Goal: Transaction & Acquisition: Obtain resource

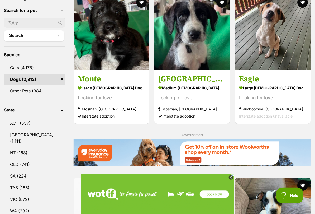
scroll to position [202, 0]
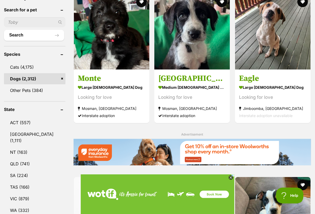
click at [14, 158] on link "QLD (741)" at bounding box center [34, 163] width 61 height 11
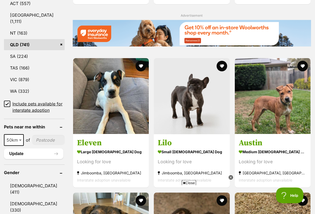
scroll to position [321, 0]
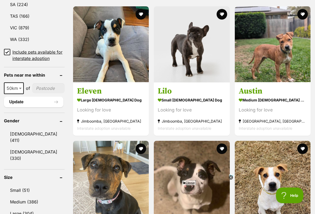
scroll to position [372, 0]
click at [14, 184] on link "Small (51)" at bounding box center [34, 189] width 61 height 11
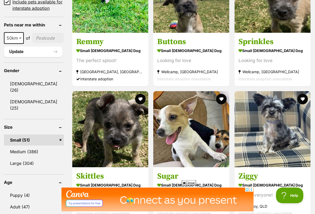
scroll to position [422, 0]
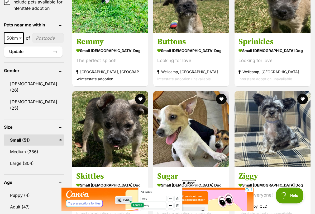
click at [18, 177] on link "Adult (47)" at bounding box center [34, 206] width 60 height 11
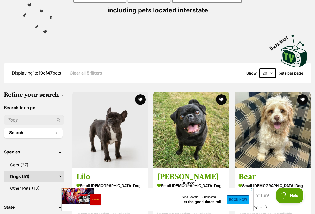
click at [281, 124] on img at bounding box center [272, 129] width 76 height 76
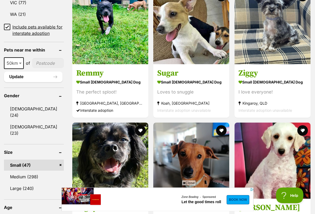
scroll to position [391, 0]
click at [286, 40] on img at bounding box center [272, 26] width 76 height 76
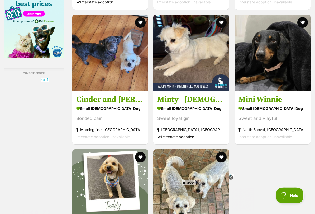
scroll to position [902, 0]
click at [211, 70] on img at bounding box center [191, 53] width 76 height 76
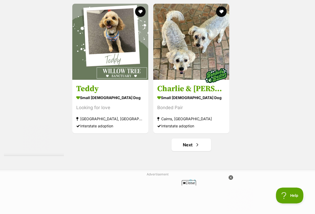
scroll to position [0, 0]
click at [76, 101] on strong "small male Dog" at bounding box center [110, 97] width 68 height 8
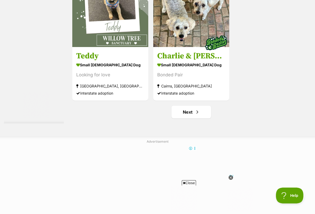
click at [194, 118] on link "Next" at bounding box center [191, 111] width 40 height 13
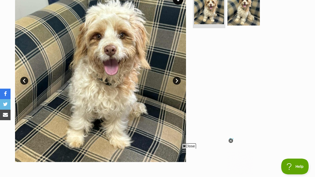
scroll to position [136, 0]
click at [178, 77] on link "Next" at bounding box center [177, 81] width 8 height 8
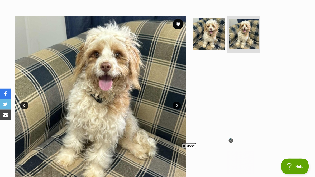
scroll to position [110, 0]
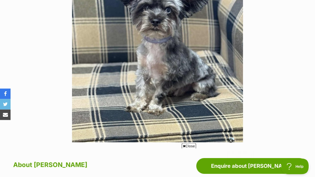
scroll to position [139, 0]
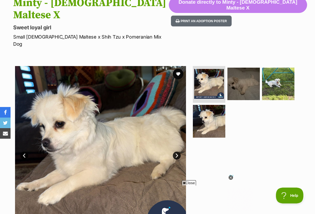
click at [214, 105] on img at bounding box center [209, 121] width 32 height 32
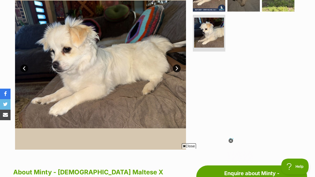
scroll to position [155, 0]
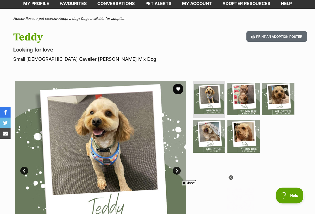
click at [250, 87] on img at bounding box center [243, 99] width 32 height 32
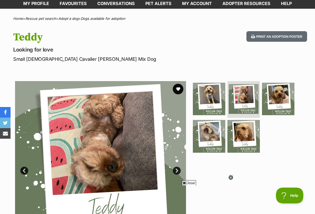
click at [178, 166] on link "Next" at bounding box center [177, 170] width 8 height 8
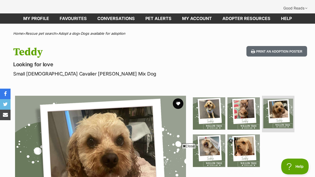
scroll to position [24, 0]
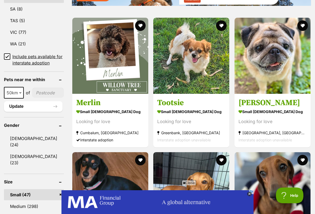
scroll to position [361, 0]
click at [85, 60] on img at bounding box center [110, 56] width 76 height 76
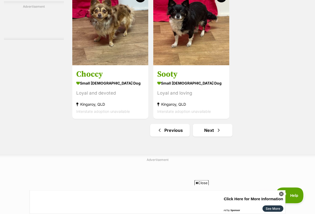
scroll to position [1061, 0]
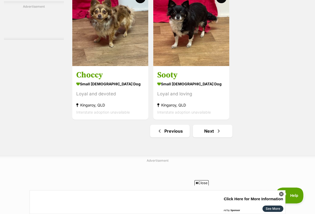
click at [218, 137] on link "Next" at bounding box center [213, 130] width 40 height 13
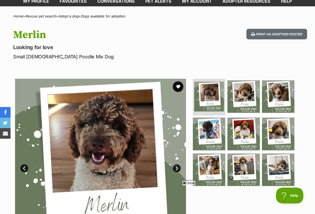
click at [175, 164] on link "Next" at bounding box center [177, 168] width 8 height 8
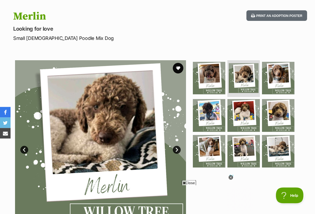
scroll to position [62, 0]
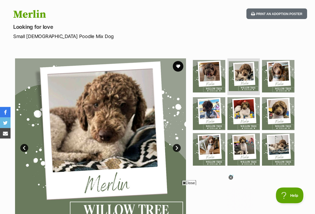
click at [230, 177] on icon at bounding box center [231, 177] width 2 height 2
click at [178, 144] on link "Next" at bounding box center [177, 148] width 8 height 8
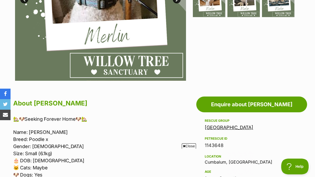
scroll to position [208, 0]
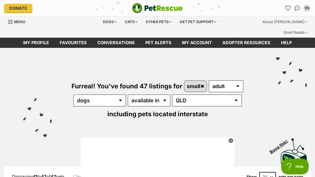
click at [289, 7] on icon "Favourites" at bounding box center [287, 8] width 5 height 5
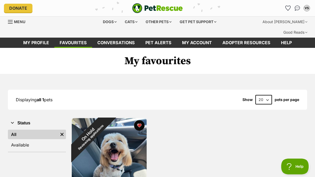
click at [107, 142] on div "On Hold Reviewing applications" at bounding box center [89, 135] width 35 height 35
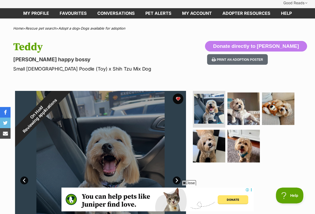
click at [248, 102] on img at bounding box center [243, 108] width 32 height 32
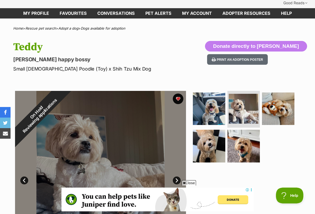
click at [254, 138] on img at bounding box center [243, 145] width 32 height 32
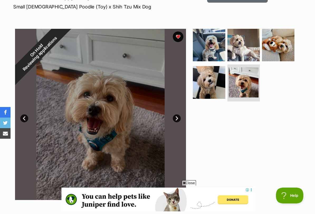
scroll to position [99, 0]
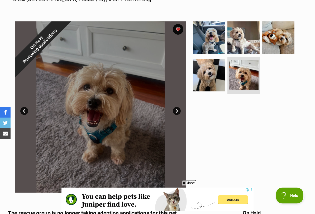
click at [175, 107] on link "Next" at bounding box center [177, 111] width 8 height 8
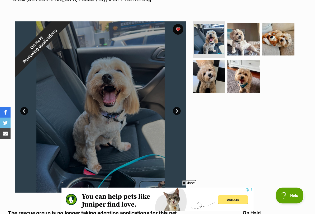
click at [177, 107] on link "Next" at bounding box center [177, 111] width 8 height 8
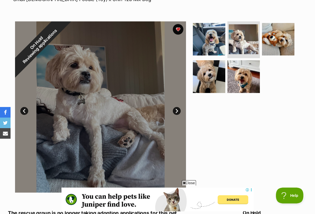
click at [177, 107] on link "Next" at bounding box center [177, 111] width 8 height 8
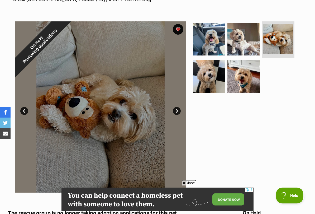
scroll to position [0, 0]
click at [179, 107] on link "Next" at bounding box center [177, 111] width 8 height 8
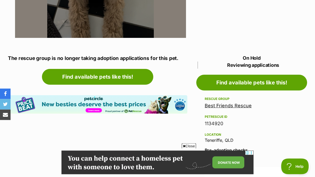
scroll to position [251, 0]
